Goal: Information Seeking & Learning: Learn about a topic

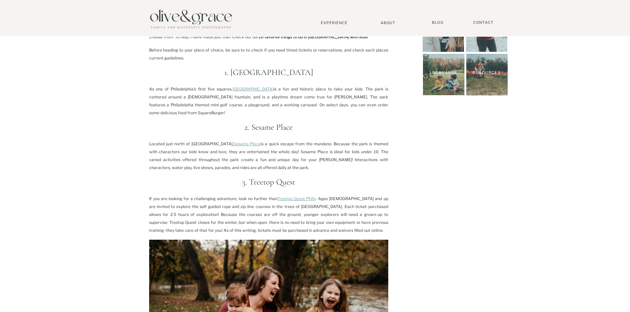
scroll to position [231, 0]
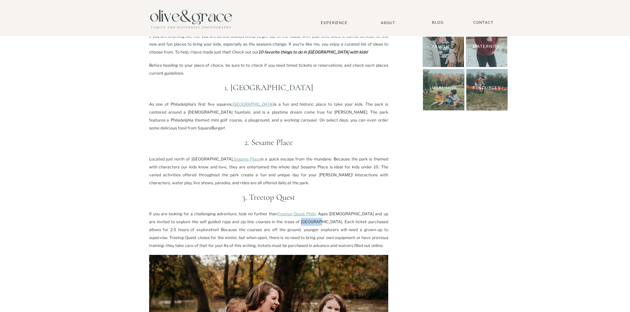
drag, startPoint x: 279, startPoint y: 214, endPoint x: 294, endPoint y: 216, distance: 15.1
click at [294, 216] on p "If you are looking for a challenging adventure, look no further than Treetop Qu…" at bounding box center [268, 230] width 239 height 40
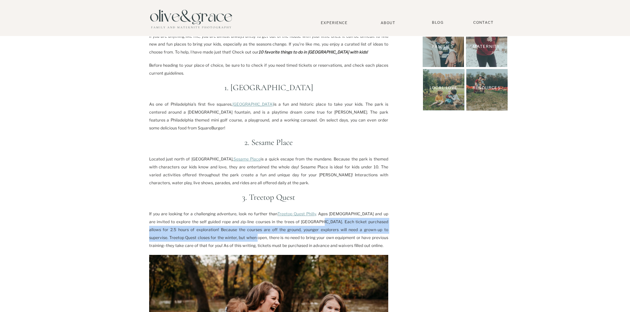
drag, startPoint x: 297, startPoint y: 216, endPoint x: 203, endPoint y: 228, distance: 94.9
click at [203, 228] on p "If you are looking for a challenging adventure, look no further than Treetop Qu…" at bounding box center [268, 230] width 239 height 40
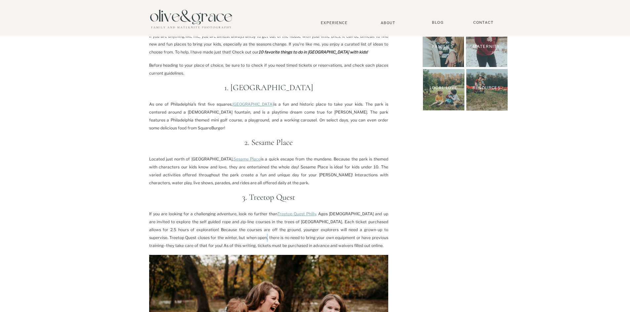
drag, startPoint x: 212, startPoint y: 227, endPoint x: 216, endPoint y: 225, distance: 5.0
click at [216, 225] on p "If you are looking for a challenging adventure, look no further than Treetop Qu…" at bounding box center [268, 230] width 239 height 40
click at [202, 221] on p "If you are looking for a challenging adventure, look no further than Treetop Qu…" at bounding box center [268, 230] width 239 height 40
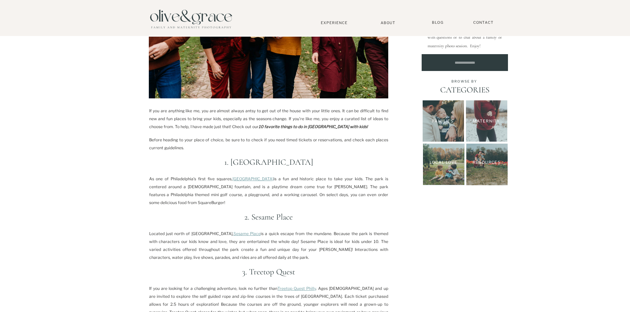
scroll to position [165, 0]
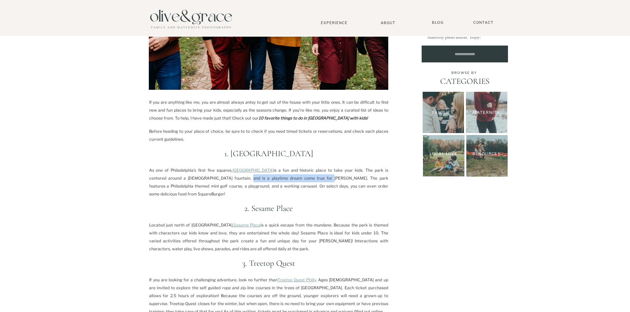
drag, startPoint x: 240, startPoint y: 176, endPoint x: 288, endPoint y: 176, distance: 47.9
click at [288, 176] on p "As one of Philadelphia’s first five squares, [GEOGRAPHIC_DATA] is a fun and his…" at bounding box center [268, 183] width 239 height 32
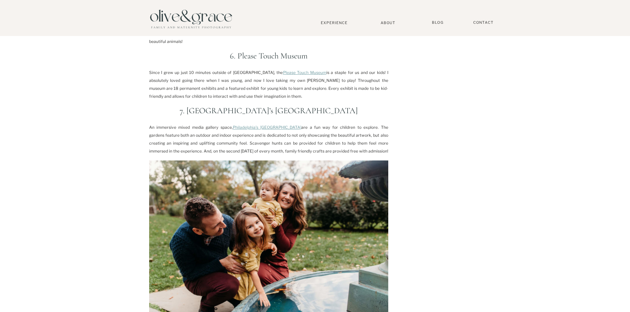
scroll to position [727, 0]
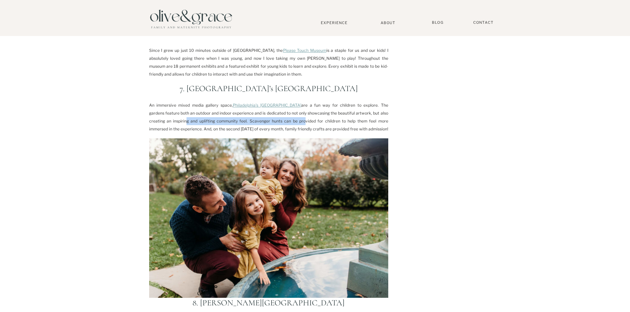
drag, startPoint x: 162, startPoint y: 104, endPoint x: 275, endPoint y: 104, distance: 113.4
click at [275, 104] on p "An immersive mixed media gallery space, [GEOGRAPHIC_DATA]’s [GEOGRAPHIC_DATA] a…" at bounding box center [268, 117] width 239 height 32
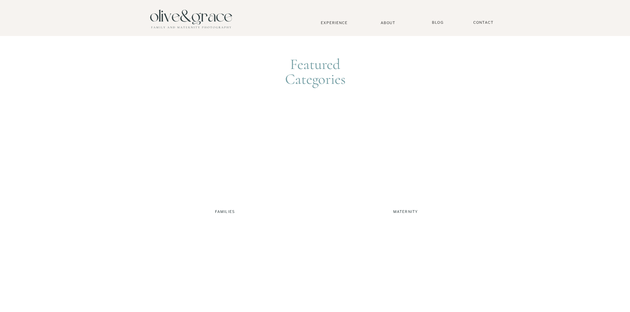
scroll to position [1487, 0]
